Goal: Task Accomplishment & Management: Use online tool/utility

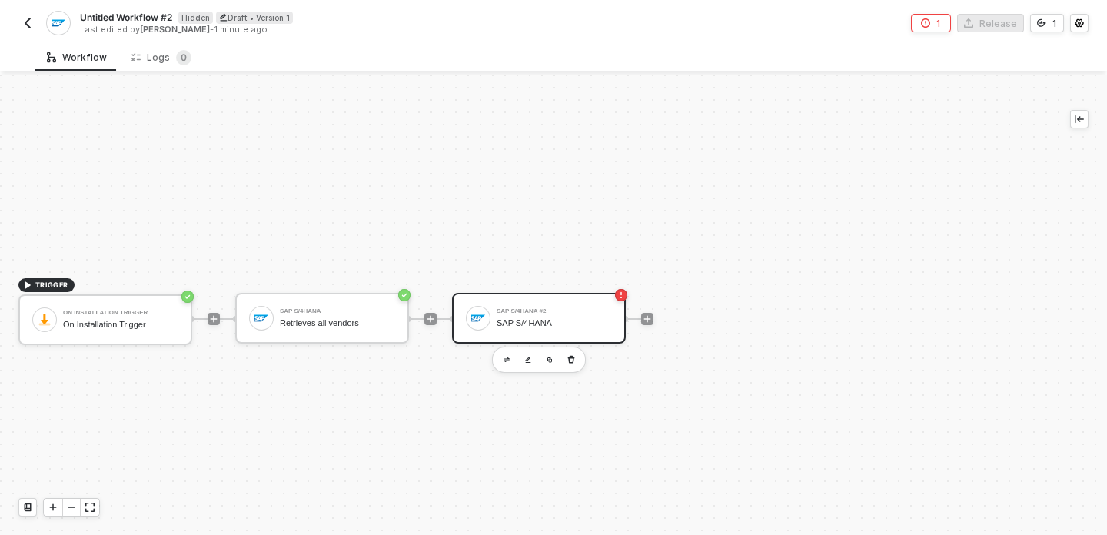
click at [349, 323] on div "SAP S/4HANA Retrieves all vendors" at bounding box center [337, 318] width 115 height 29
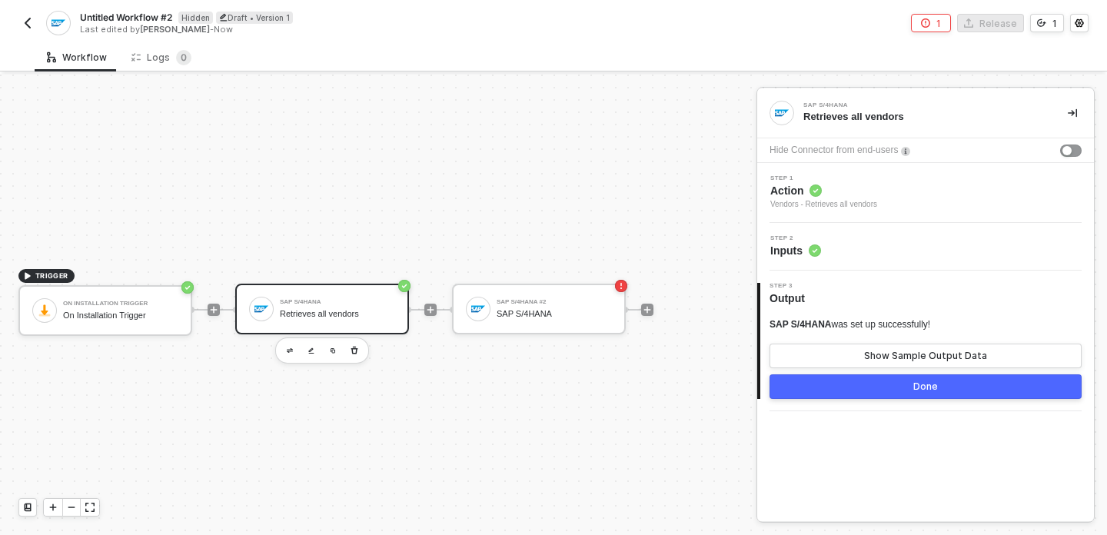
click at [357, 324] on div "SAP S/4HANA Retrieves all vendors" at bounding box center [322, 309] width 174 height 51
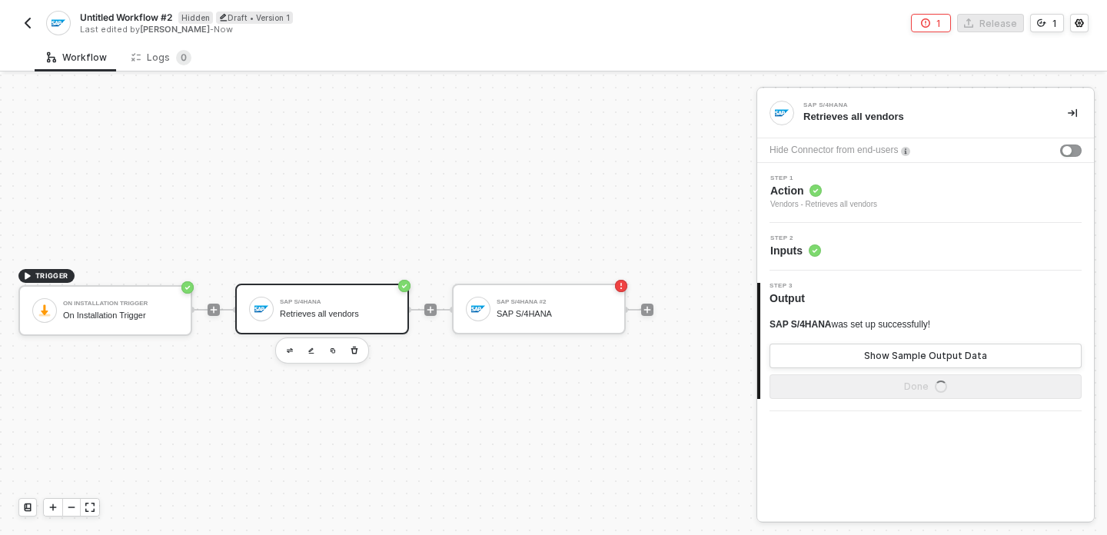
click at [821, 165] on div "Step 1 Action Vendors - Retrieves all vendors" at bounding box center [925, 193] width 337 height 60
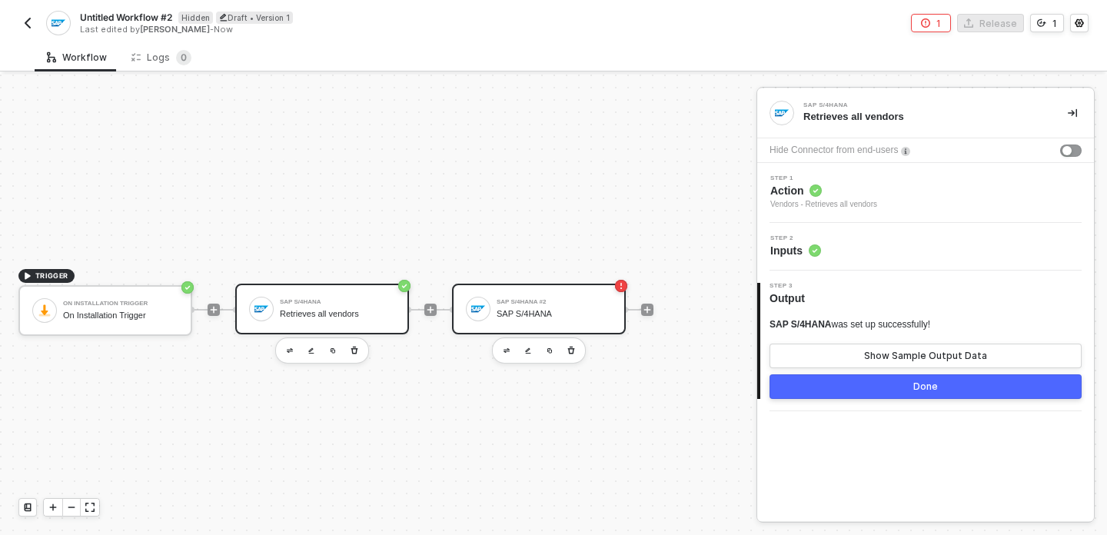
click at [607, 301] on div "SAP S/4HANA #2" at bounding box center [554, 302] width 115 height 6
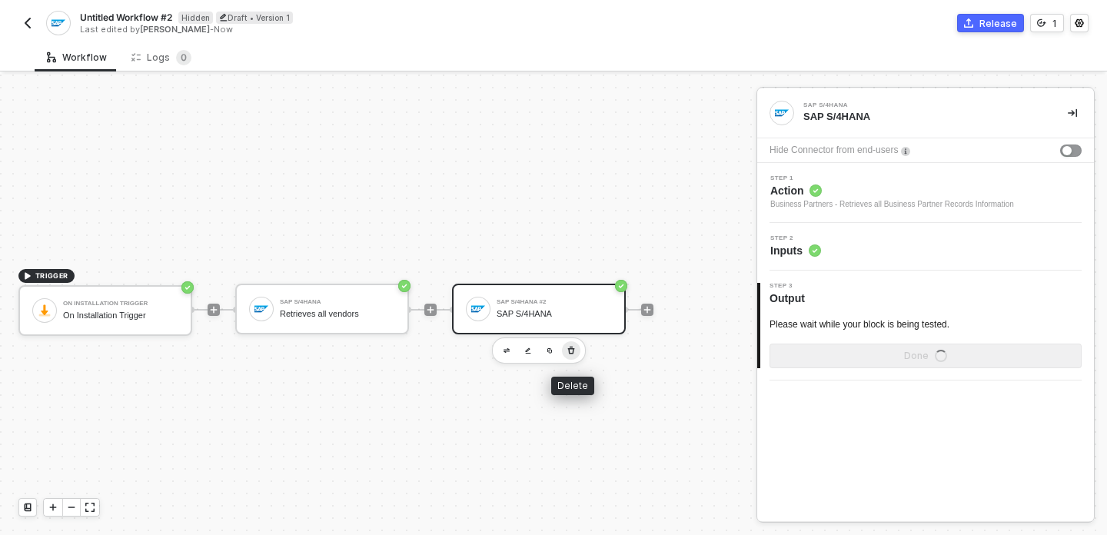
click at [572, 354] on icon "button" at bounding box center [571, 351] width 7 height 8
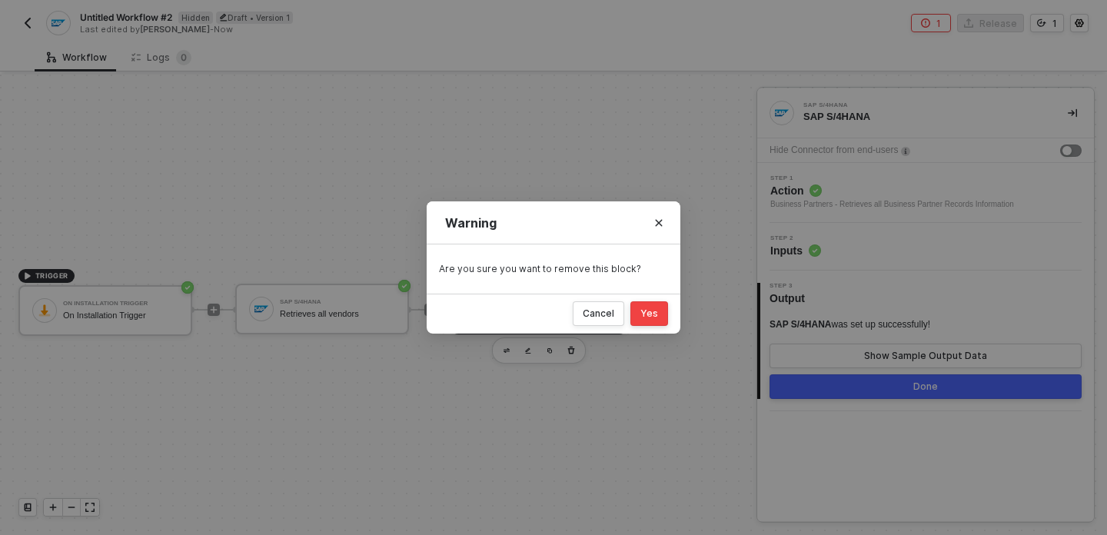
click at [655, 311] on div "Yes" at bounding box center [649, 314] width 18 height 12
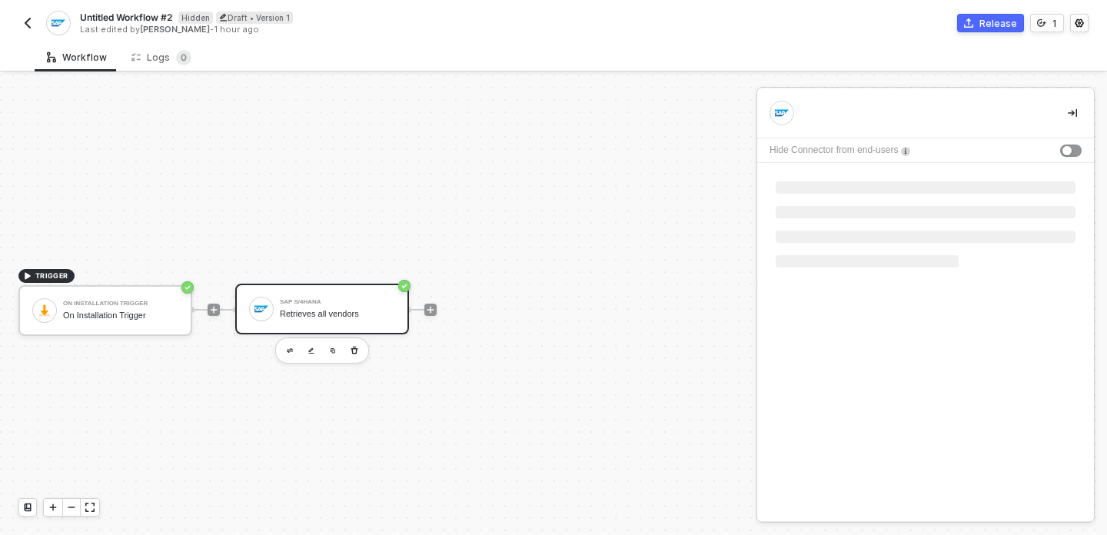
click at [384, 319] on div "SAP S/4HANA Retrieves all vendors" at bounding box center [337, 308] width 115 height 29
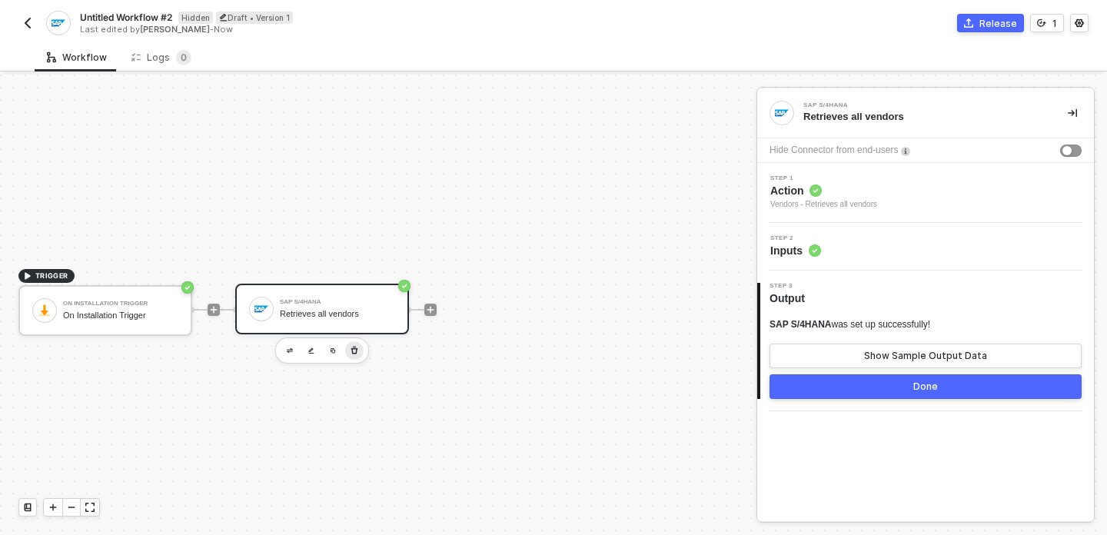
click at [359, 347] on button "button" at bounding box center [354, 350] width 18 height 18
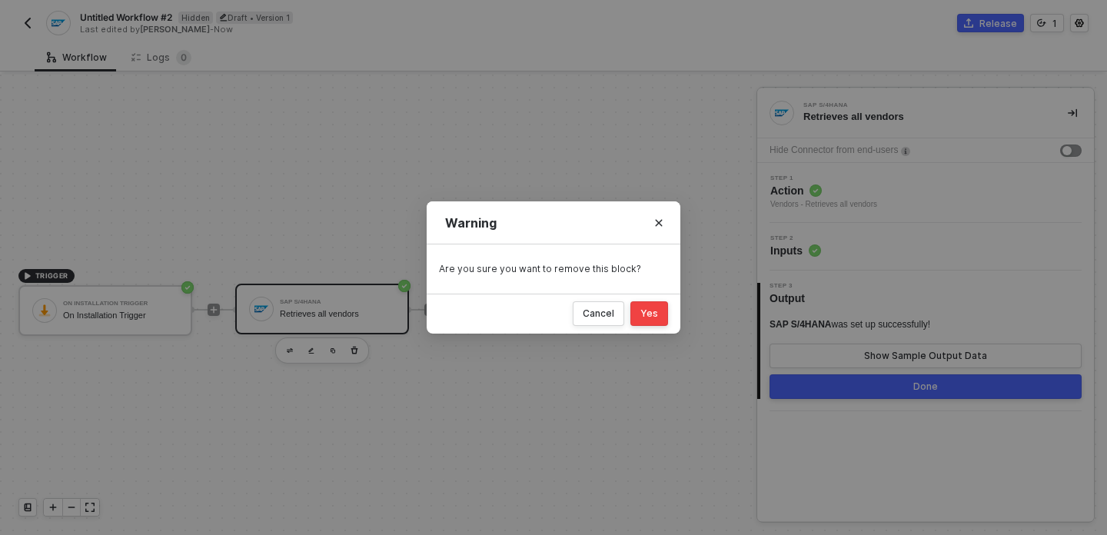
click at [651, 318] on div "Yes" at bounding box center [649, 314] width 18 height 12
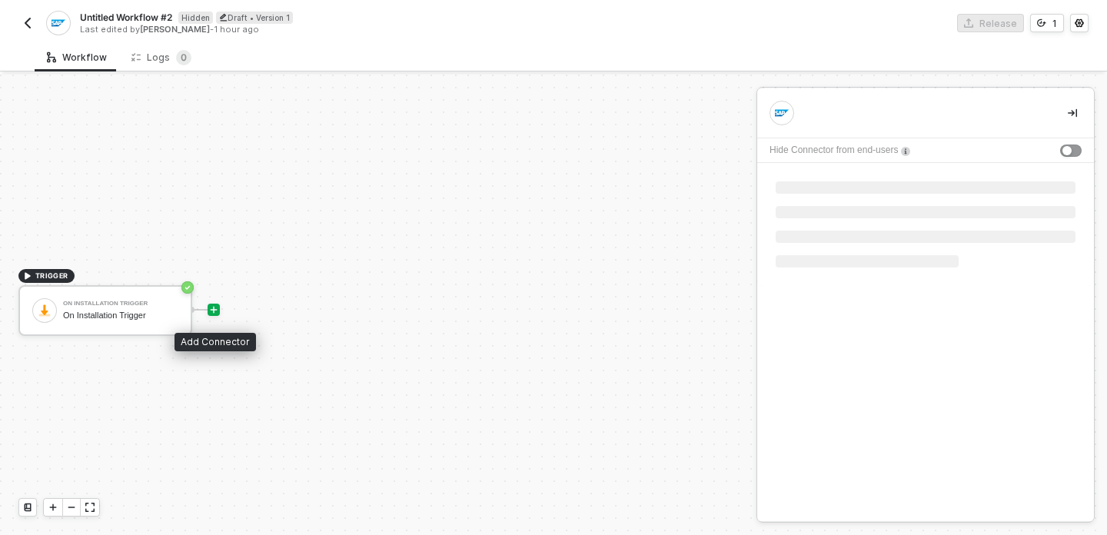
click at [213, 306] on icon "icon-play" at bounding box center [213, 309] width 9 height 9
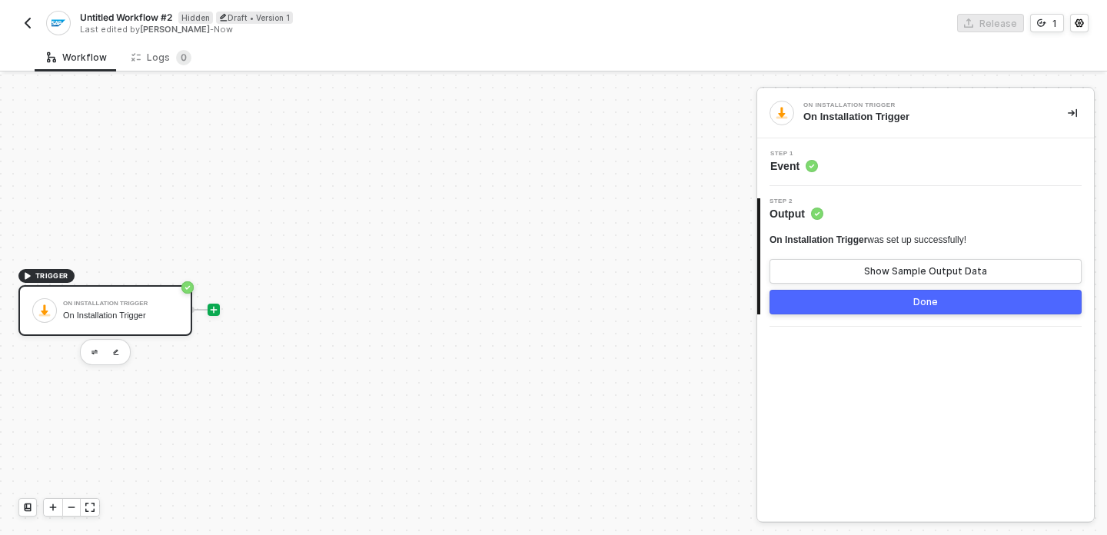
click at [214, 309] on icon "icon-play" at bounding box center [214, 310] width 7 height 7
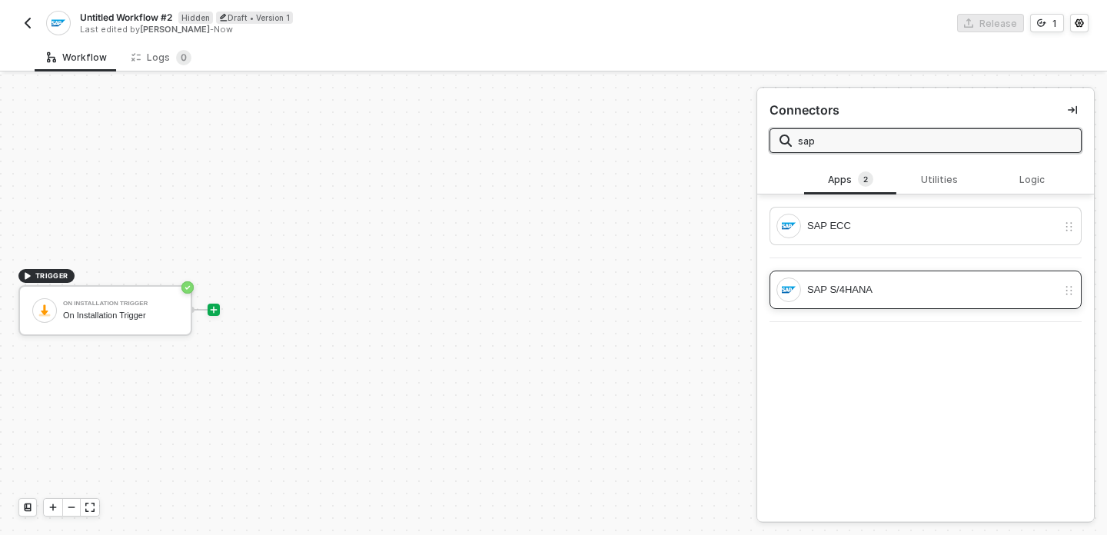
type input "sap"
click at [872, 285] on div "SAP S/4HANA" at bounding box center [932, 289] width 250 height 17
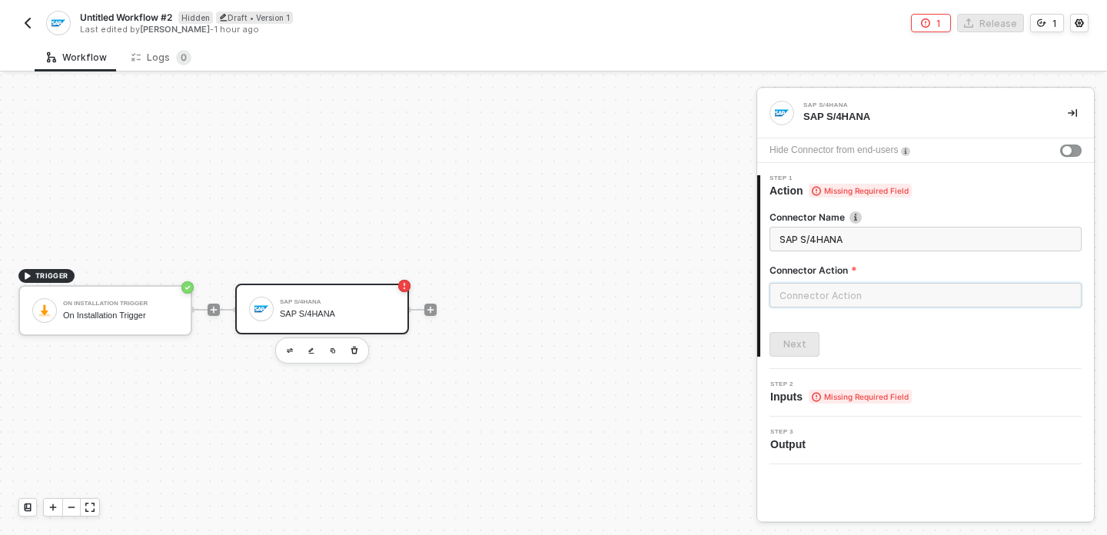
click at [862, 289] on input "text" at bounding box center [926, 295] width 312 height 25
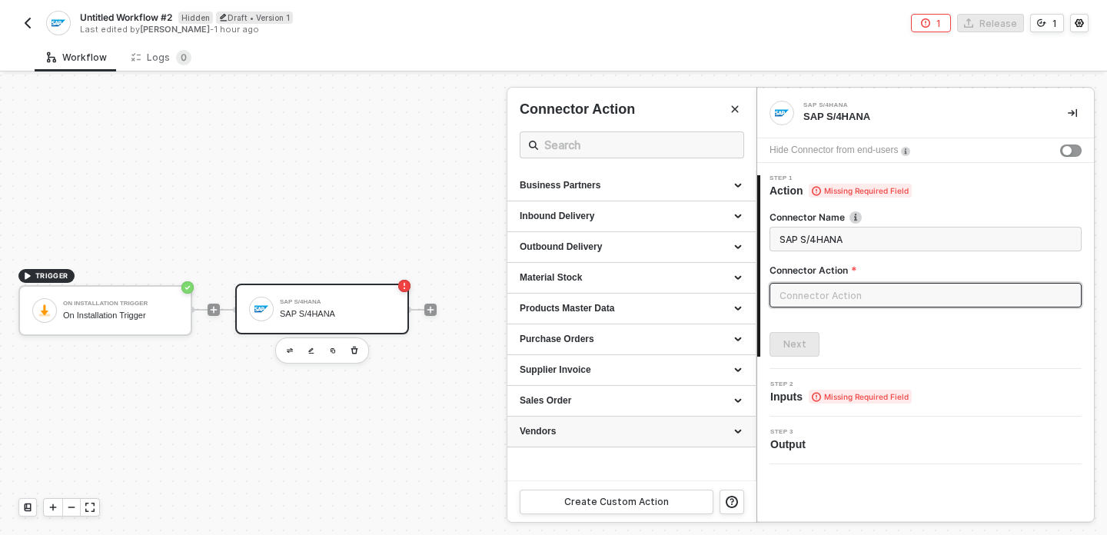
click at [607, 424] on div "Vendors" at bounding box center [631, 432] width 248 height 31
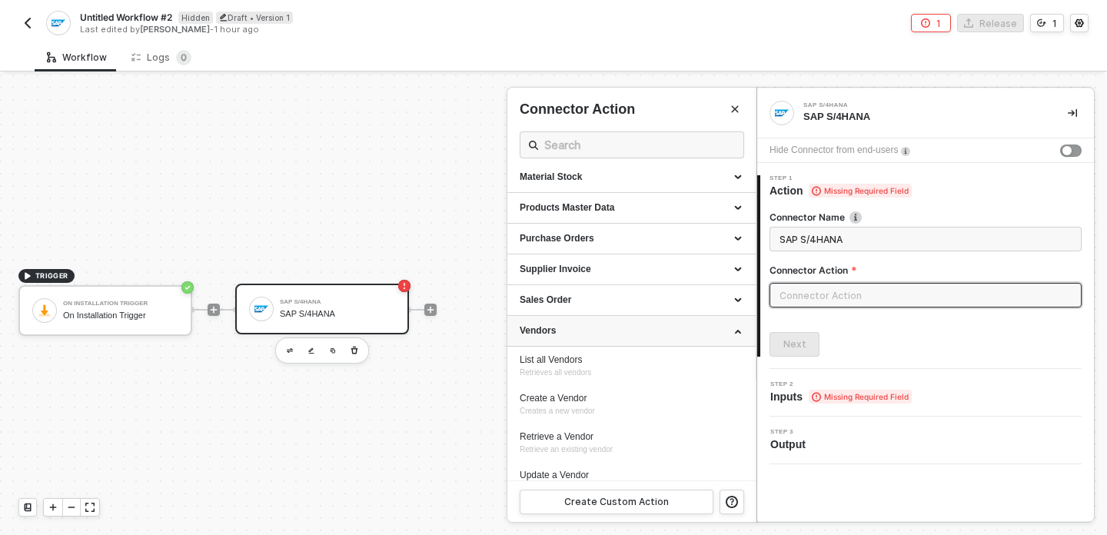
scroll to position [121, 0]
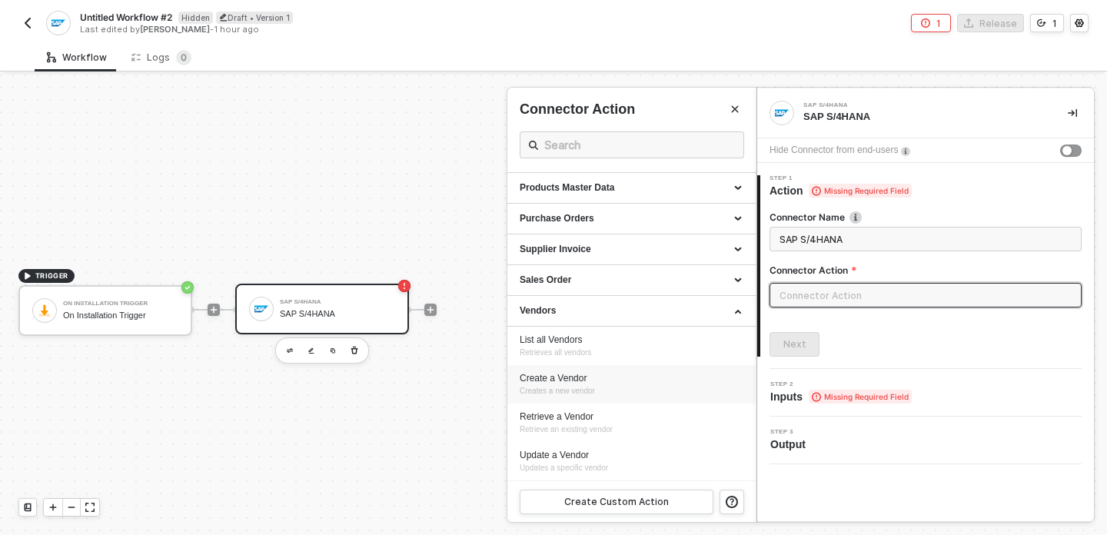
click at [602, 387] on div "Create a Vendor Creates a new vendor" at bounding box center [632, 384] width 224 height 25
type input "Creates a new vendor"
type input "Vendors - Create a Vendor"
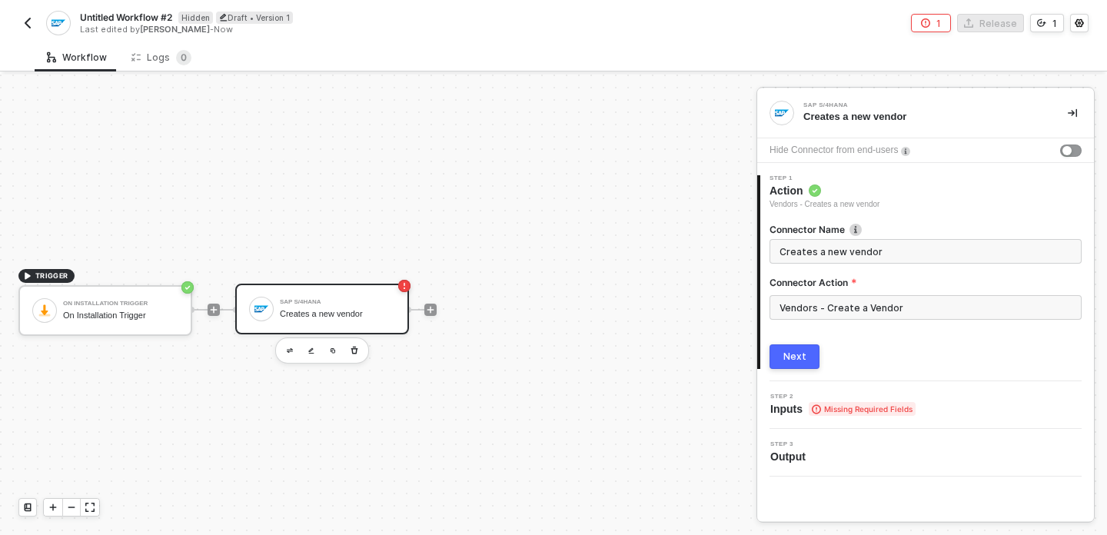
click at [863, 411] on span "Missing Required Fields" at bounding box center [862, 409] width 107 height 14
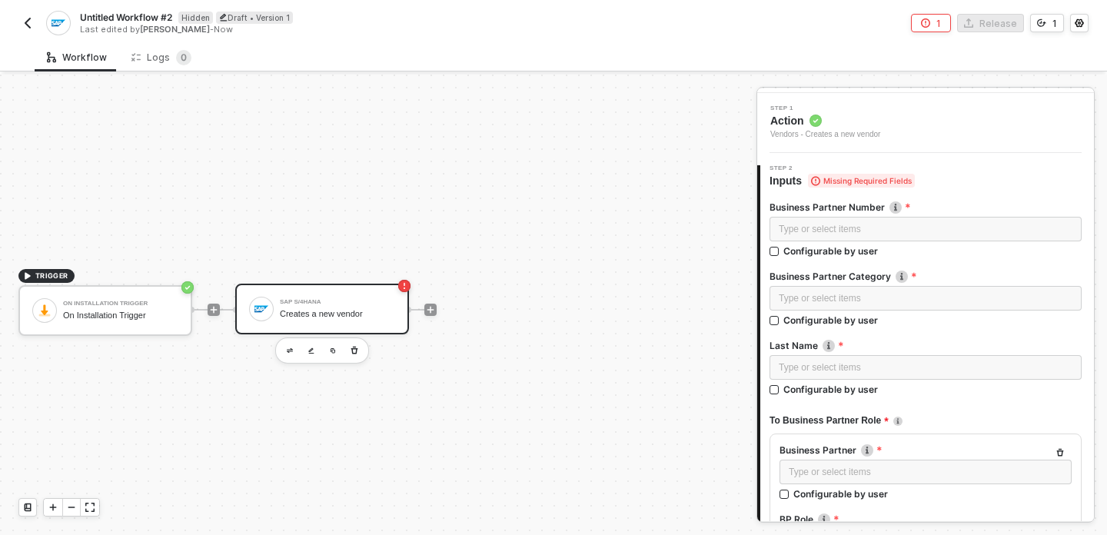
scroll to position [84, 0]
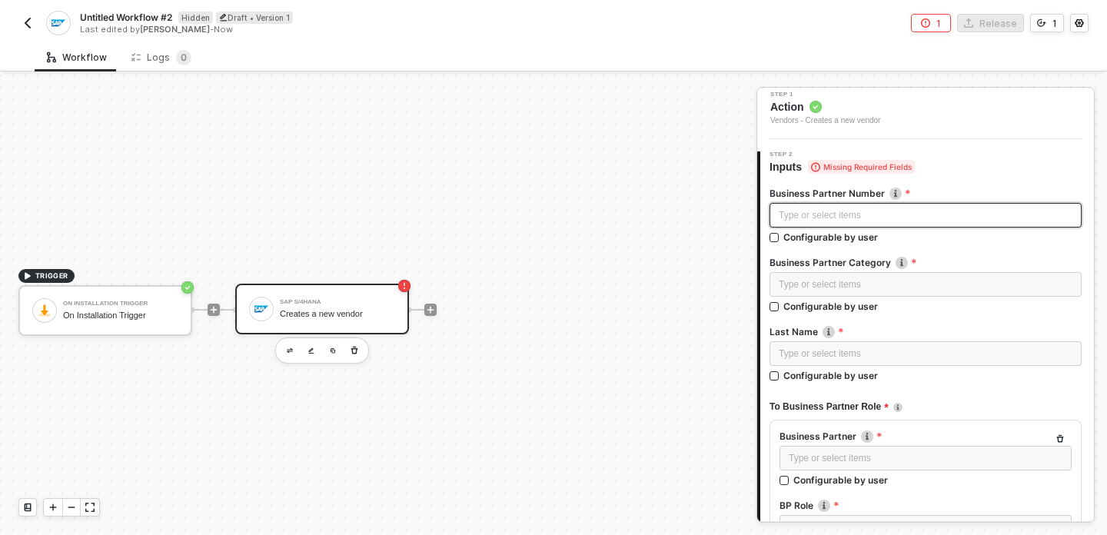
click at [847, 221] on div "Type or select items ﻿" at bounding box center [926, 215] width 294 height 15
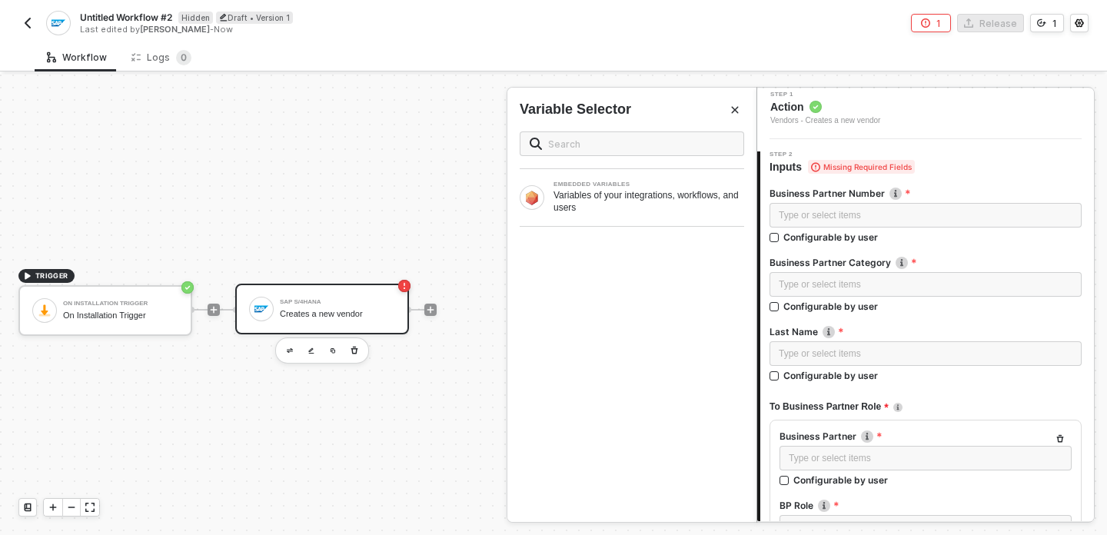
click at [908, 191] on label "Business Partner Number" at bounding box center [926, 193] width 312 height 13
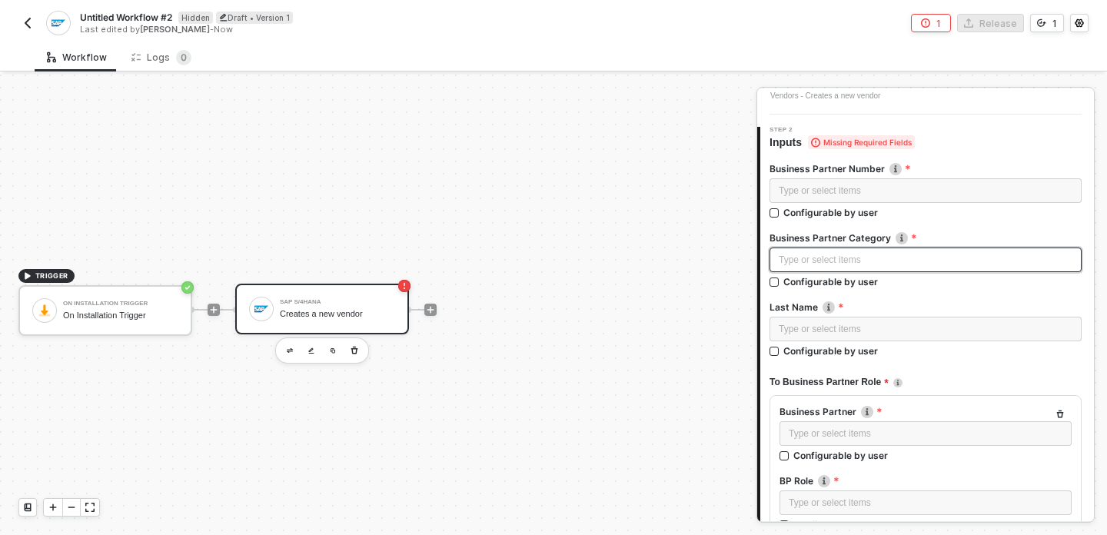
scroll to position [109, 0]
click at [866, 261] on div "Type or select items ﻿" at bounding box center [926, 259] width 294 height 15
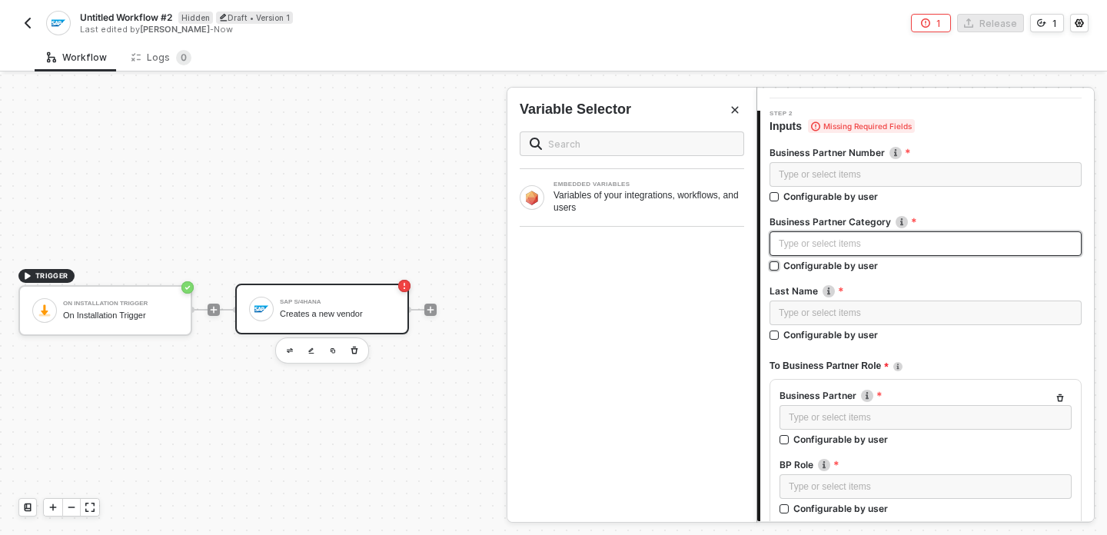
scroll to position [125, 0]
click at [908, 311] on div "Type or select items ﻿" at bounding box center [926, 312] width 294 height 15
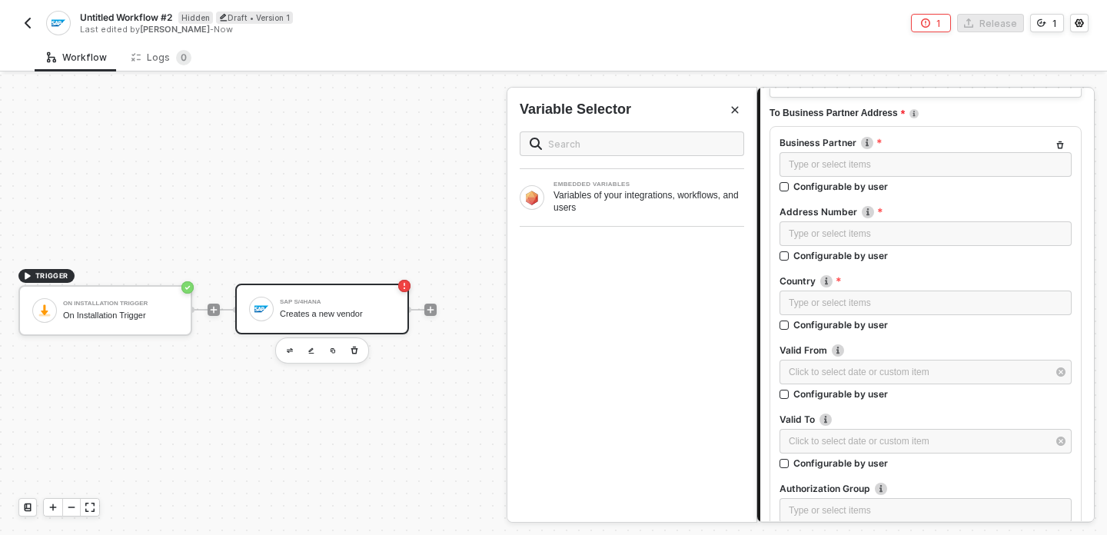
scroll to position [132, 0]
